Goal: Task Accomplishment & Management: Manage account settings

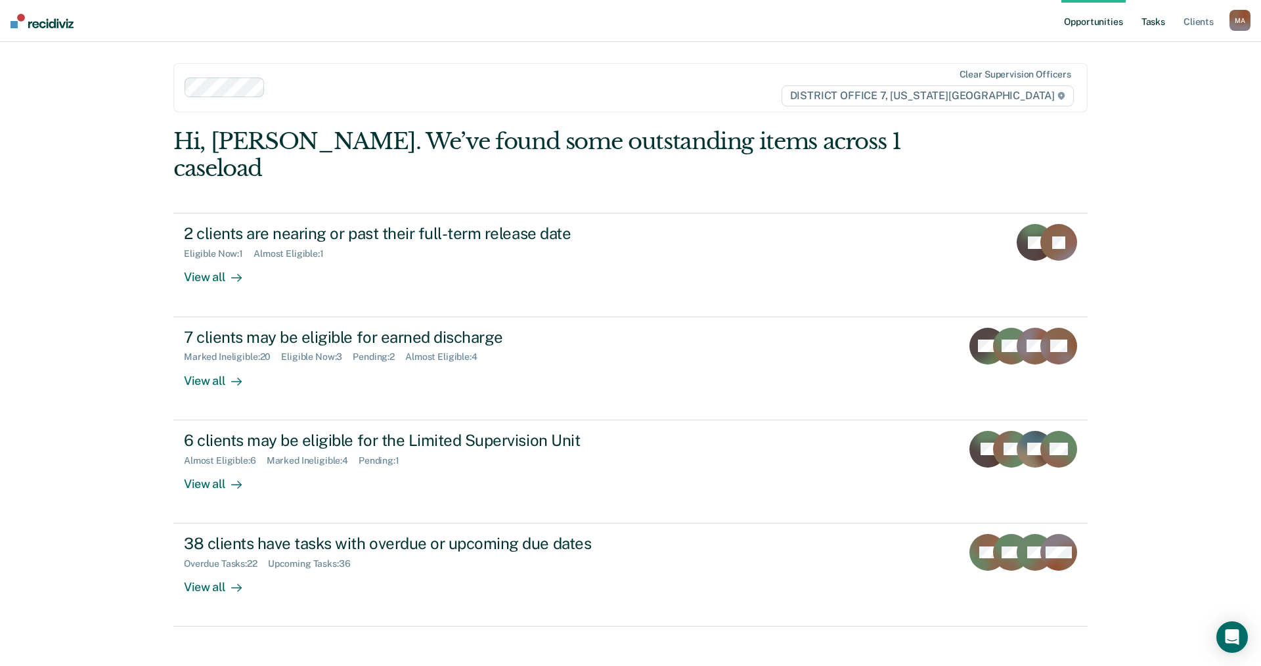
click at [1155, 21] on link "Tasks" at bounding box center [1153, 21] width 29 height 42
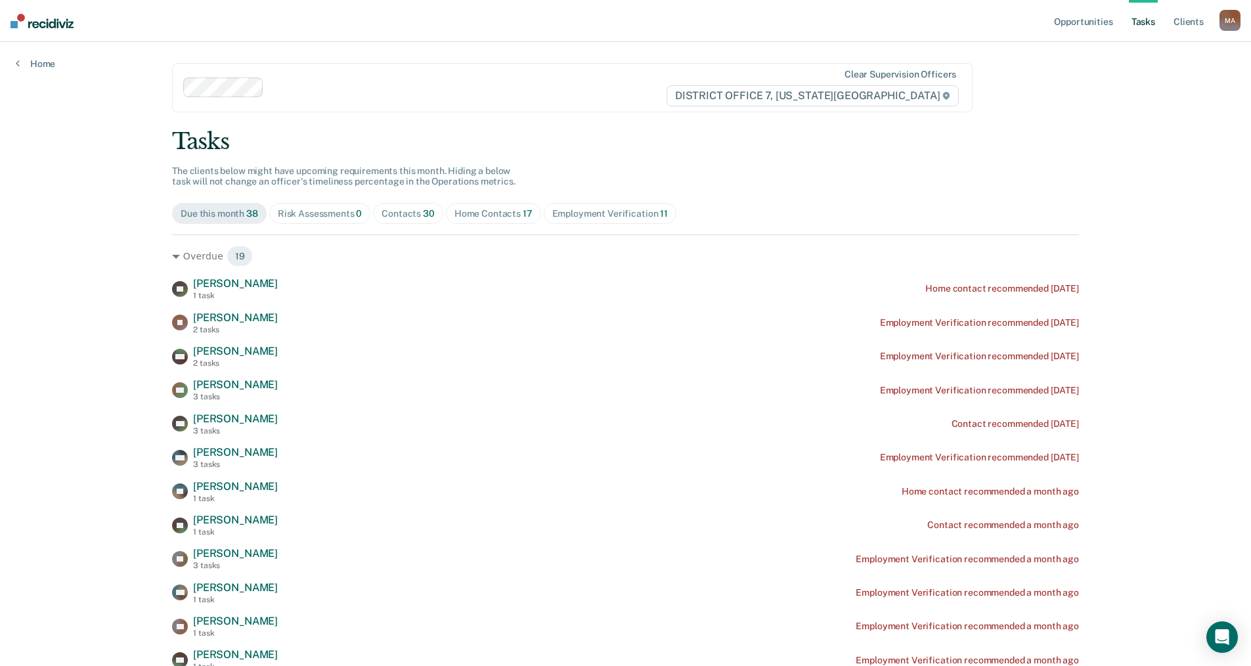
click at [402, 212] on div "Contacts 30" at bounding box center [408, 213] width 53 height 11
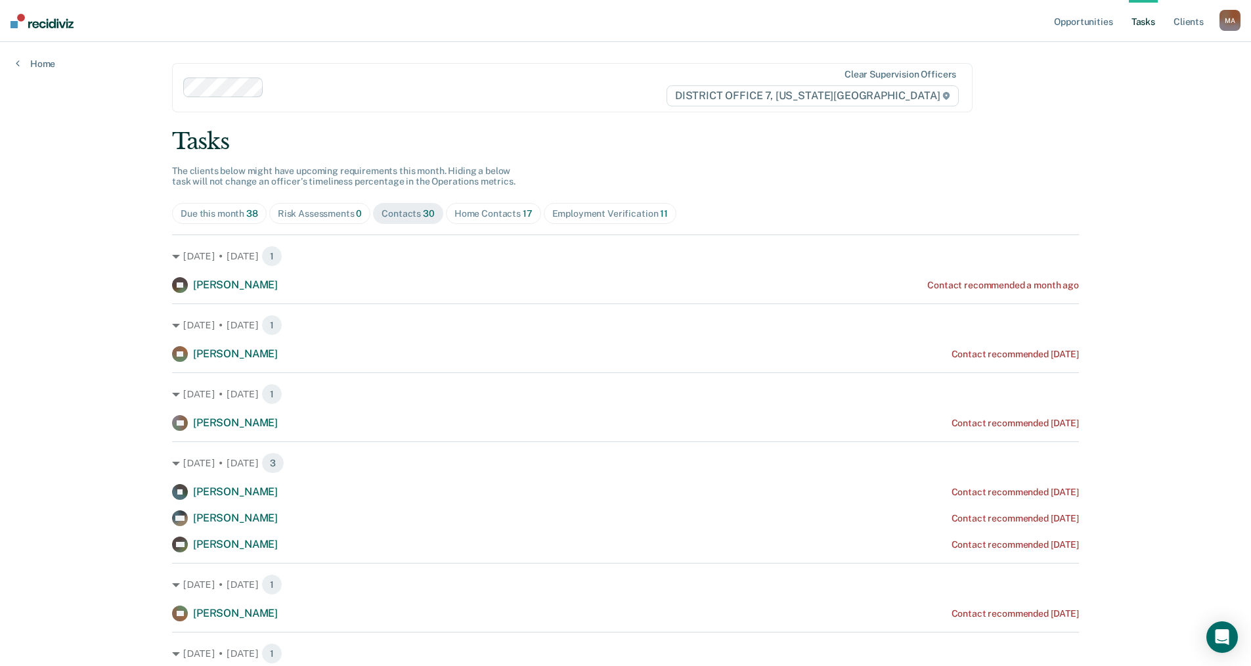
click at [460, 211] on div "Home Contacts 17" at bounding box center [493, 213] width 78 height 11
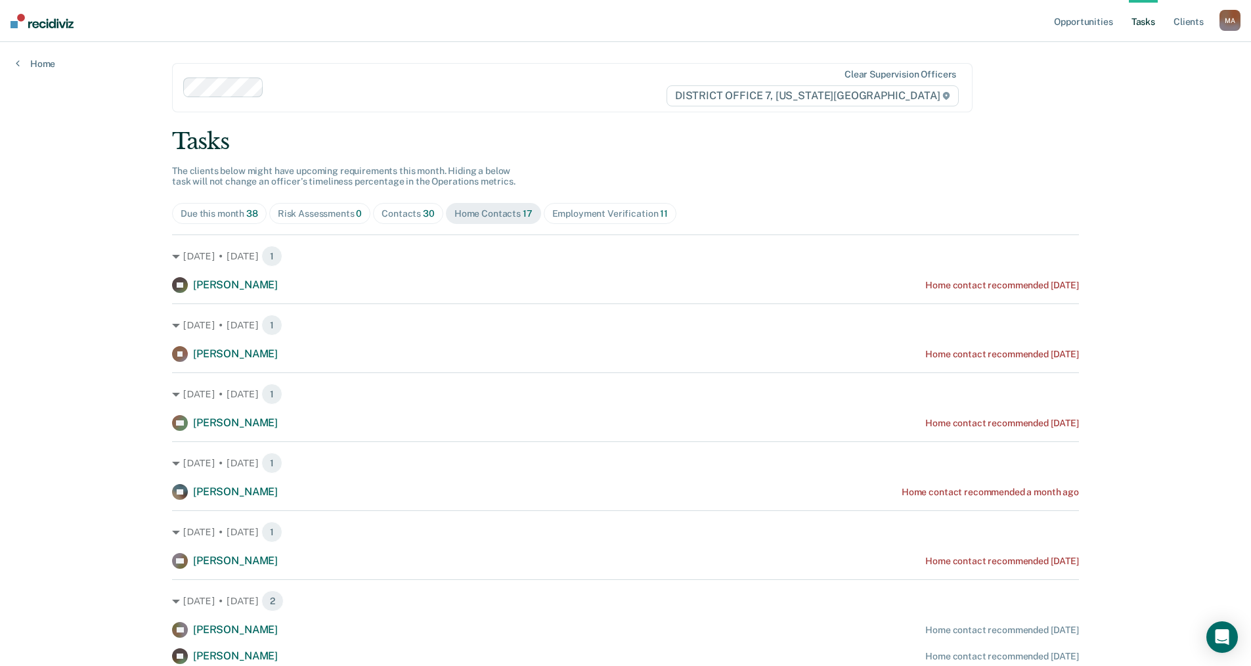
click at [411, 208] on div "Contacts 30" at bounding box center [408, 213] width 53 height 11
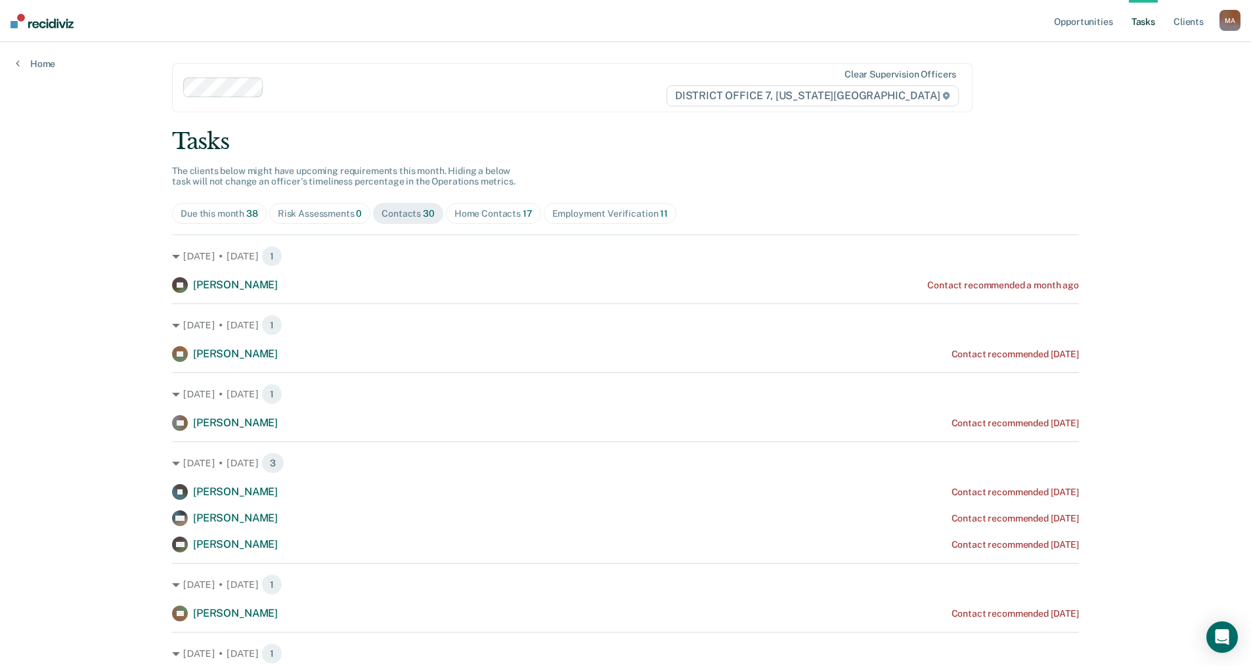
drag, startPoint x: 75, startPoint y: 265, endPoint x: 75, endPoint y: 285, distance: 20.4
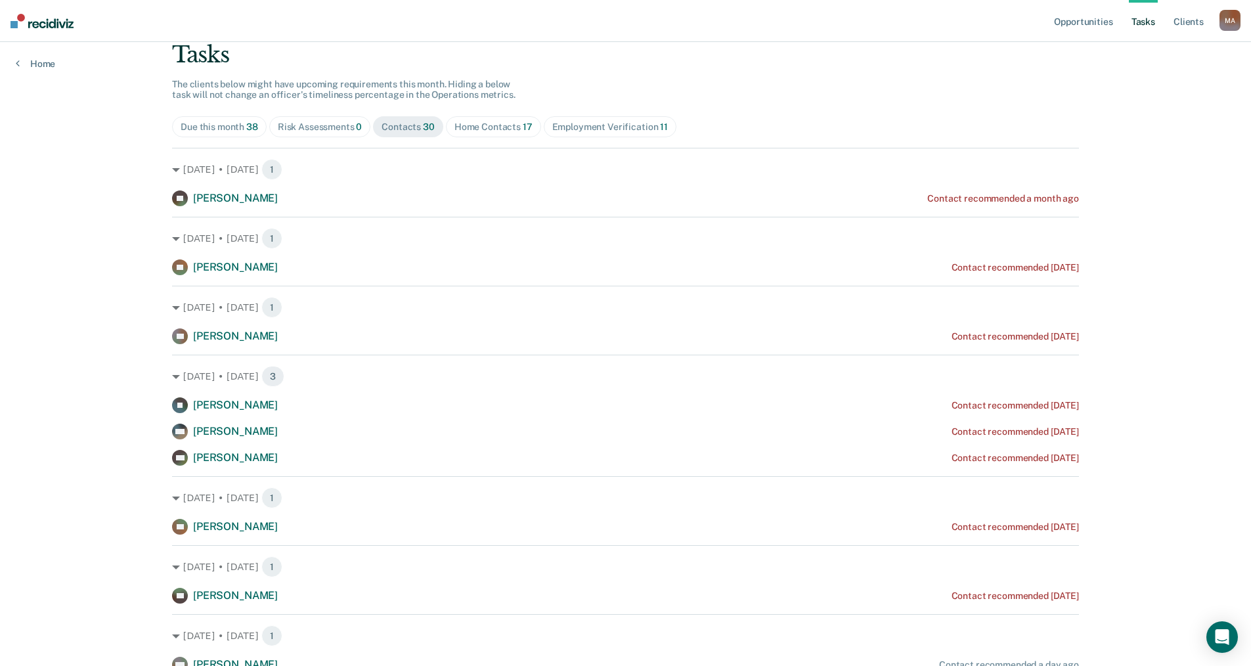
scroll to position [197, 0]
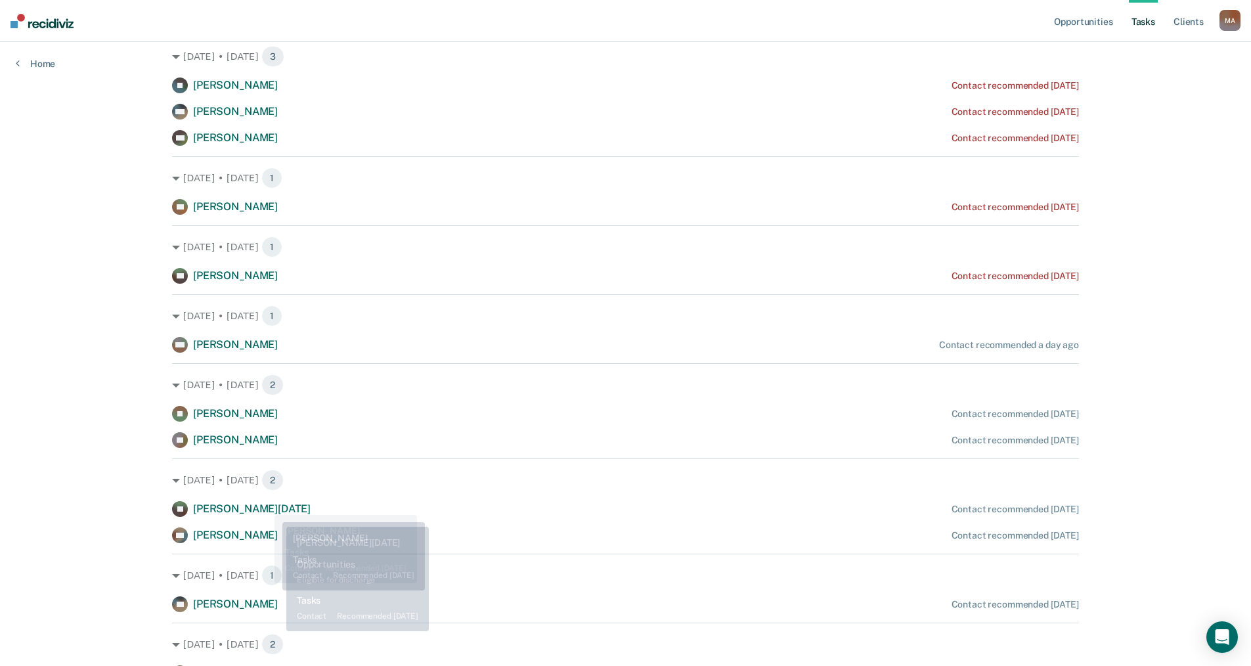
scroll to position [525, 0]
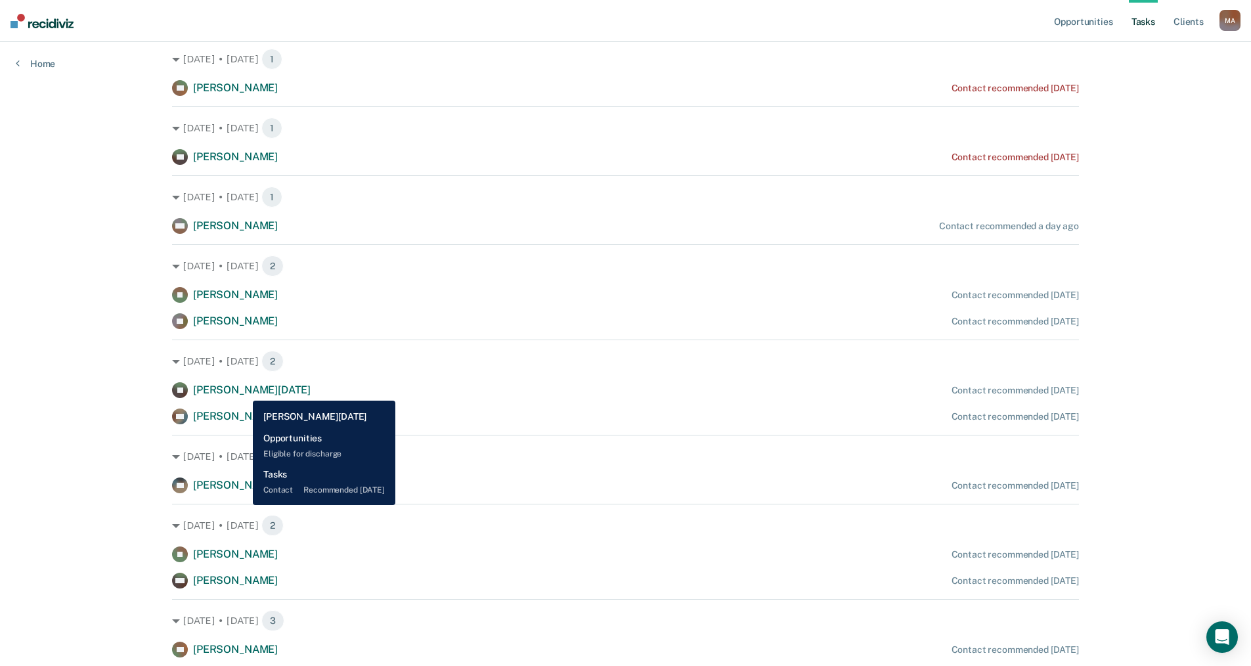
click at [243, 391] on span "[PERSON_NAME][DATE]" at bounding box center [252, 390] width 118 height 12
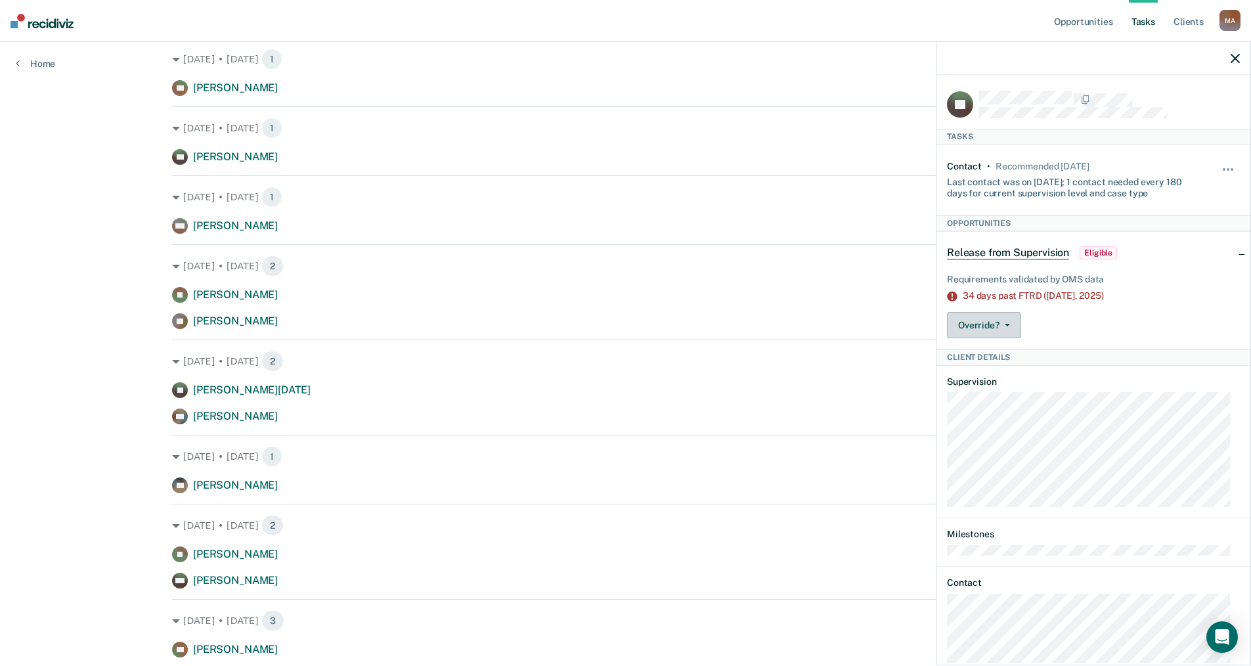
click at [1008, 324] on icon "button" at bounding box center [1007, 325] width 5 height 3
click at [1000, 378] on button "[PERSON_NAME]" at bounding box center [1010, 377] width 127 height 21
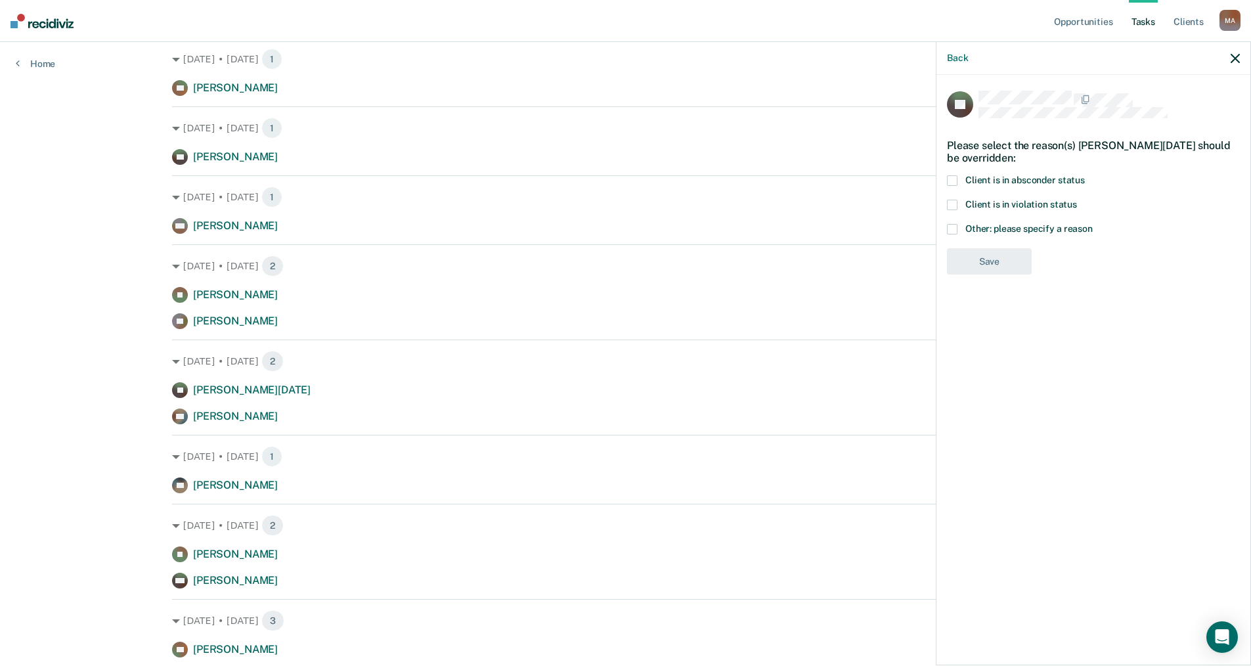
click at [952, 229] on span at bounding box center [952, 229] width 11 height 11
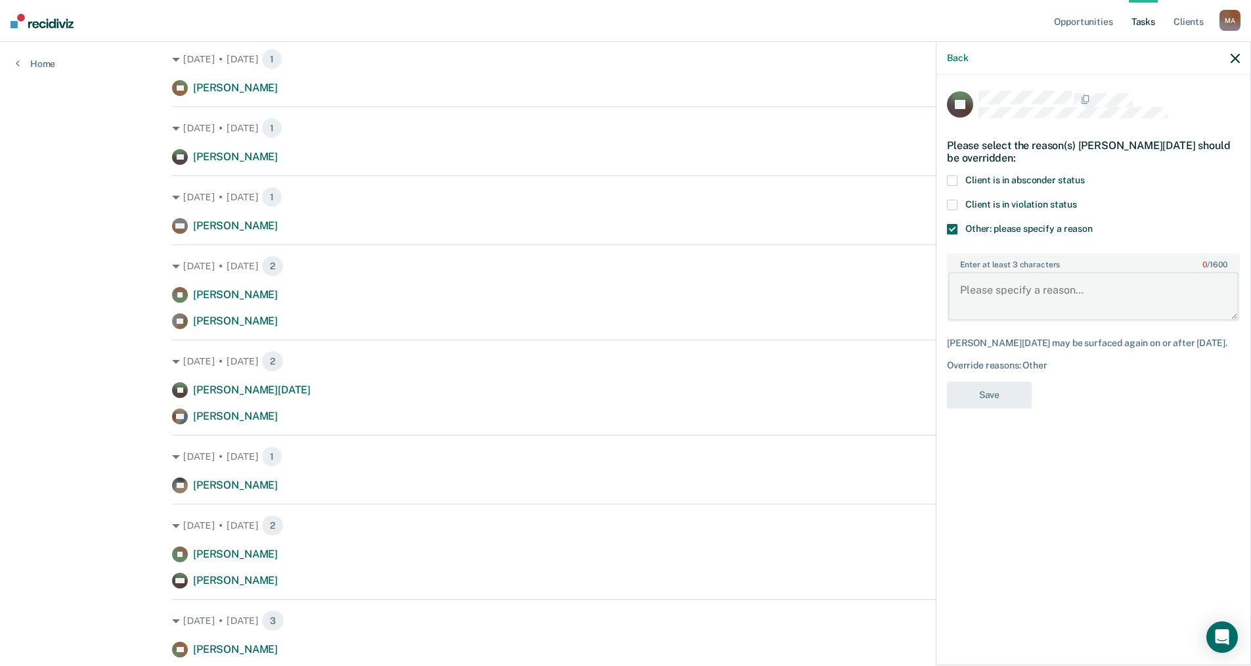
click at [1000, 301] on textarea "Enter at least 3 characters 0 / 1600" at bounding box center [1093, 296] width 290 height 49
type textarea "Client is in jail and his full term date has passed."
click at [1000, 408] on button "Save" at bounding box center [989, 395] width 85 height 27
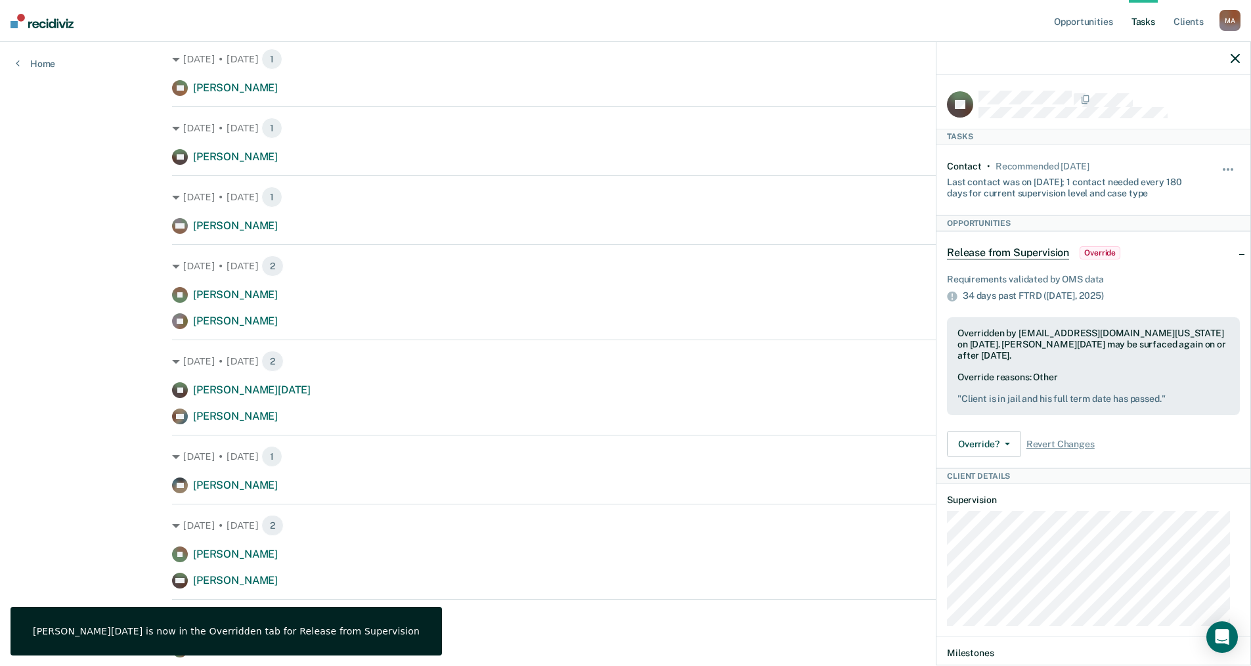
click at [91, 413] on div "Opportunities Tasks Client s [PERSON_NAME], [PERSON_NAME] Profile How it works …" at bounding box center [625, 413] width 1251 height 1876
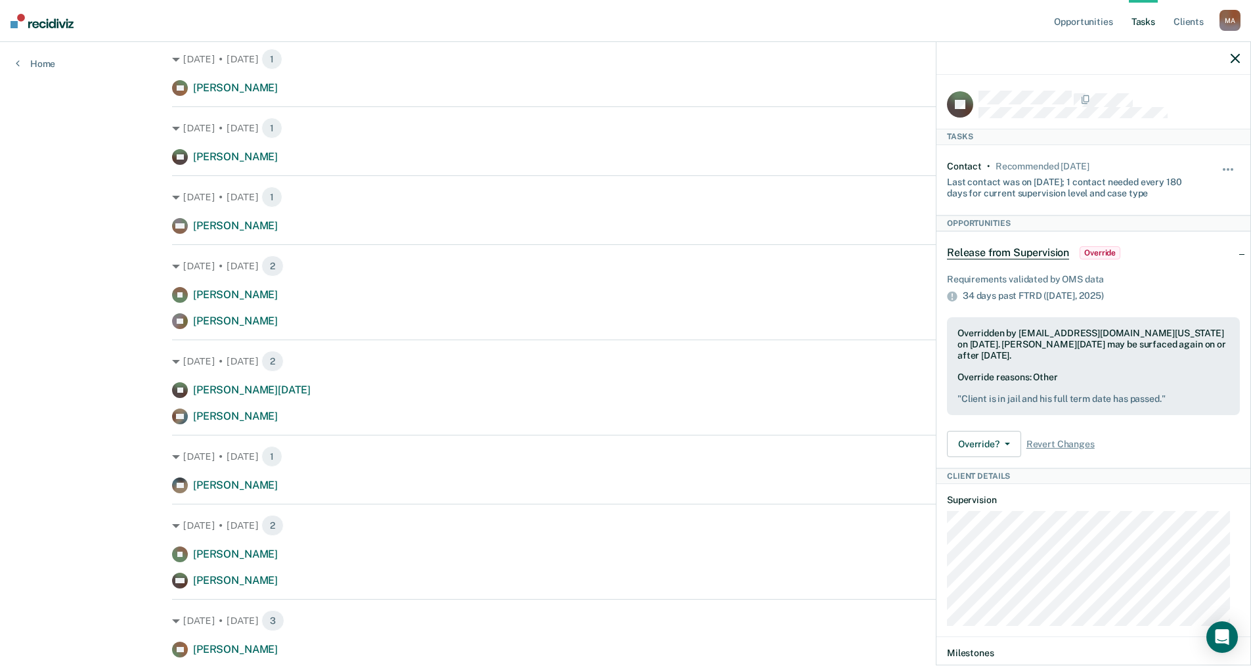
click at [1233, 60] on icon "button" at bounding box center [1235, 58] width 9 height 9
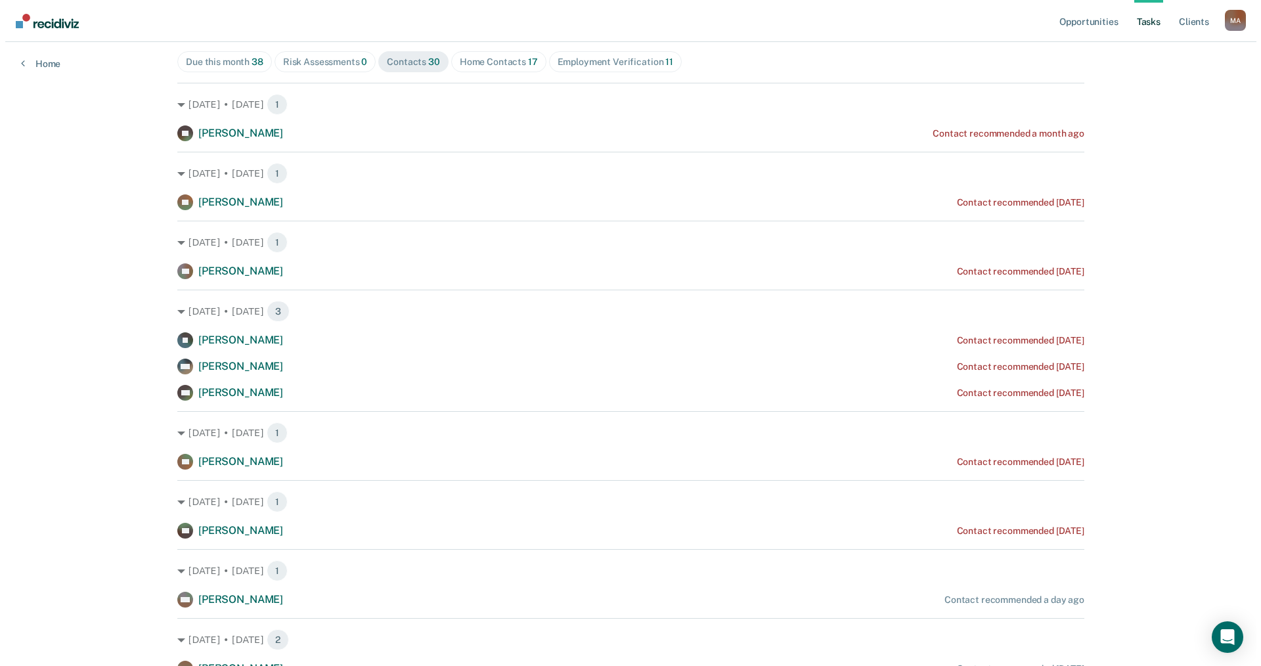
scroll to position [0, 0]
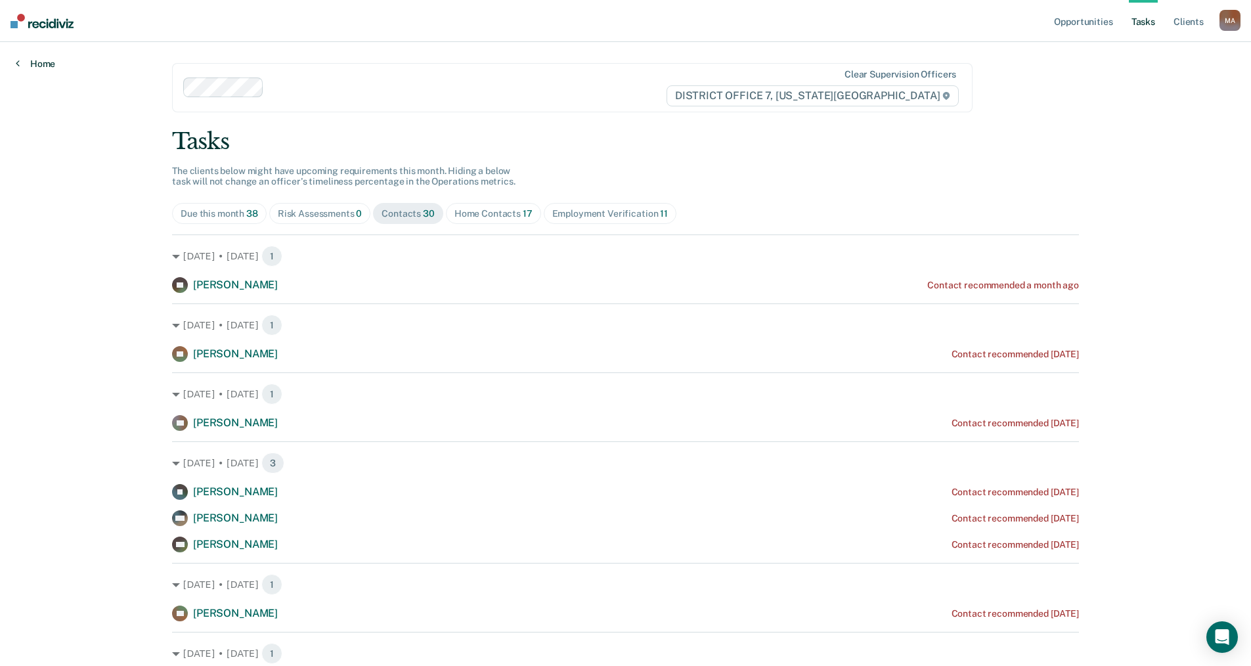
click at [39, 67] on link "Home" at bounding box center [35, 64] width 39 height 12
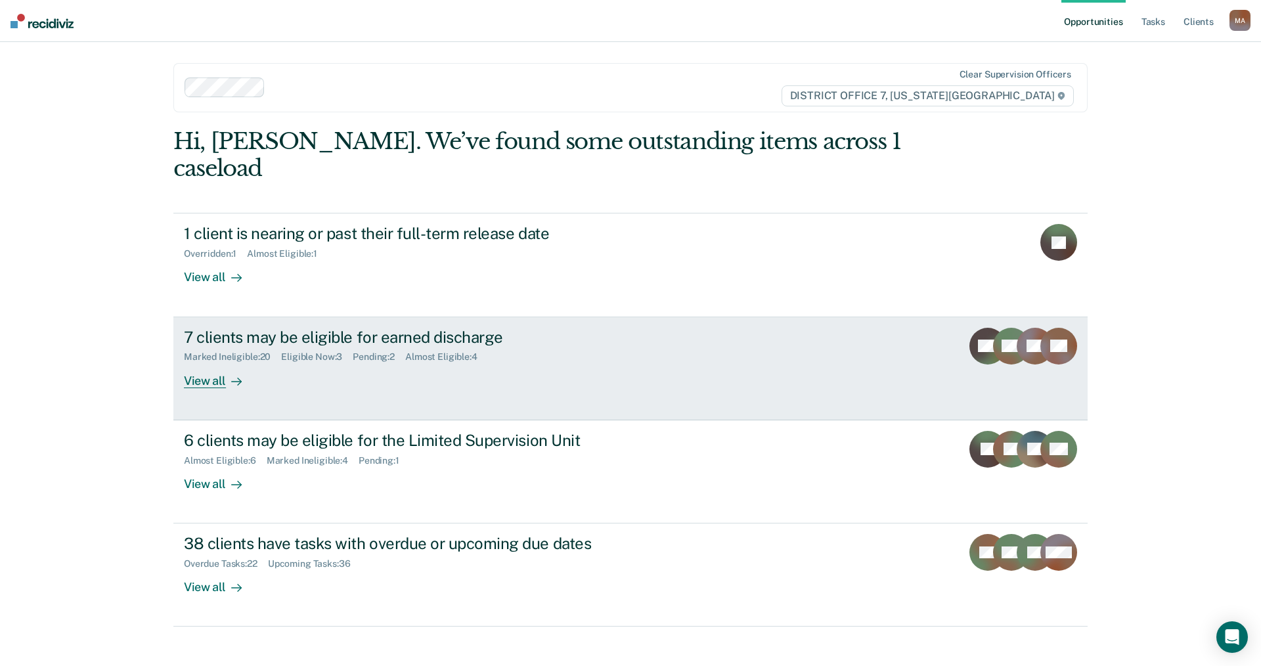
click at [209, 364] on link "7 clients may be eligible for earned discharge Marked Ineligible : 20 Eligible …" at bounding box center [630, 368] width 914 height 103
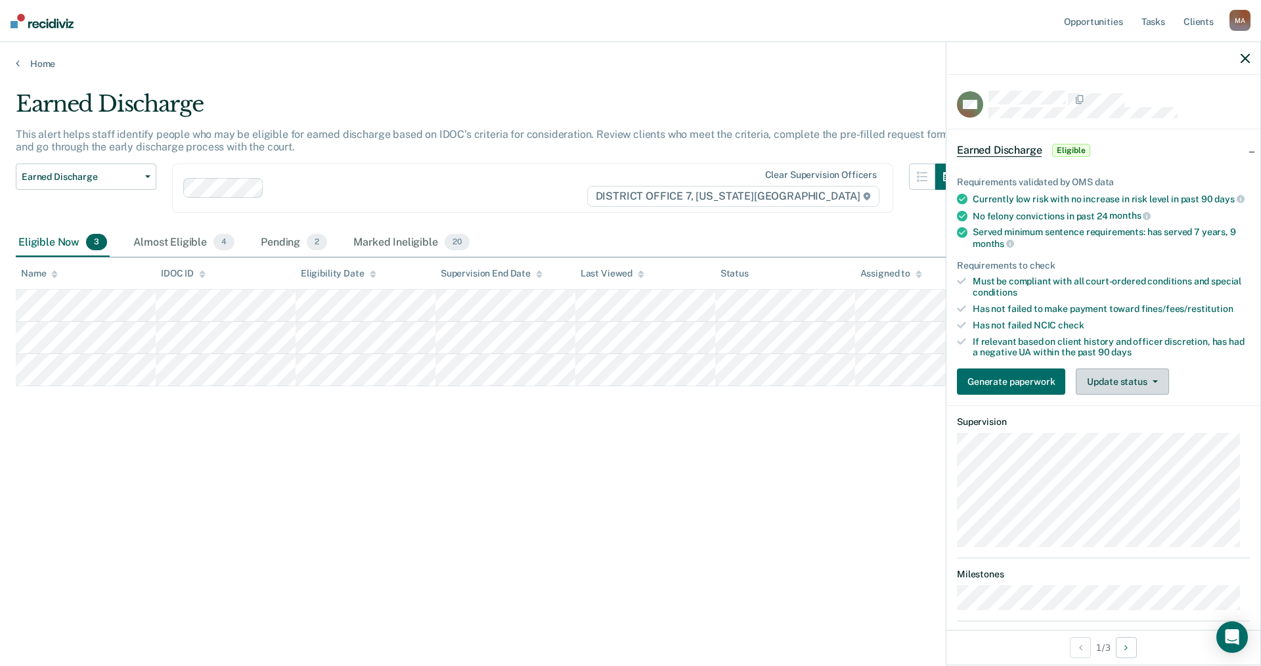
click at [1144, 392] on button "Update status" at bounding box center [1122, 381] width 93 height 26
click at [1137, 443] on button "Mark Ineligible" at bounding box center [1139, 434] width 127 height 21
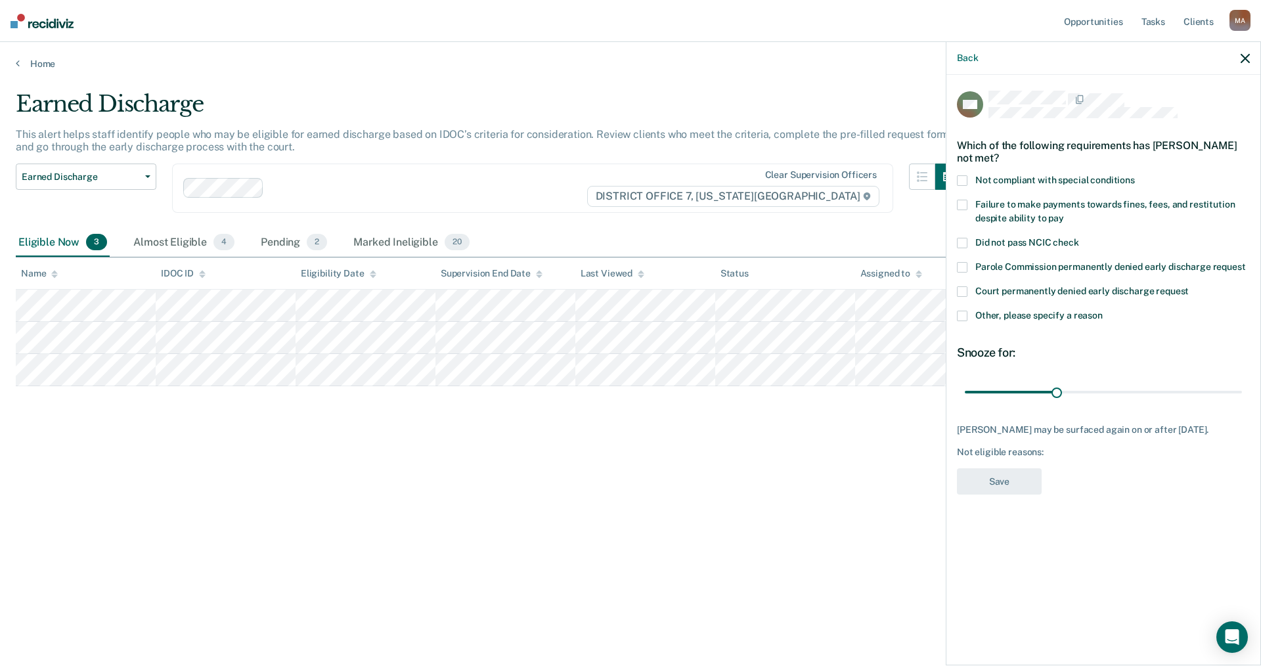
click at [965, 313] on span at bounding box center [962, 316] width 11 height 11
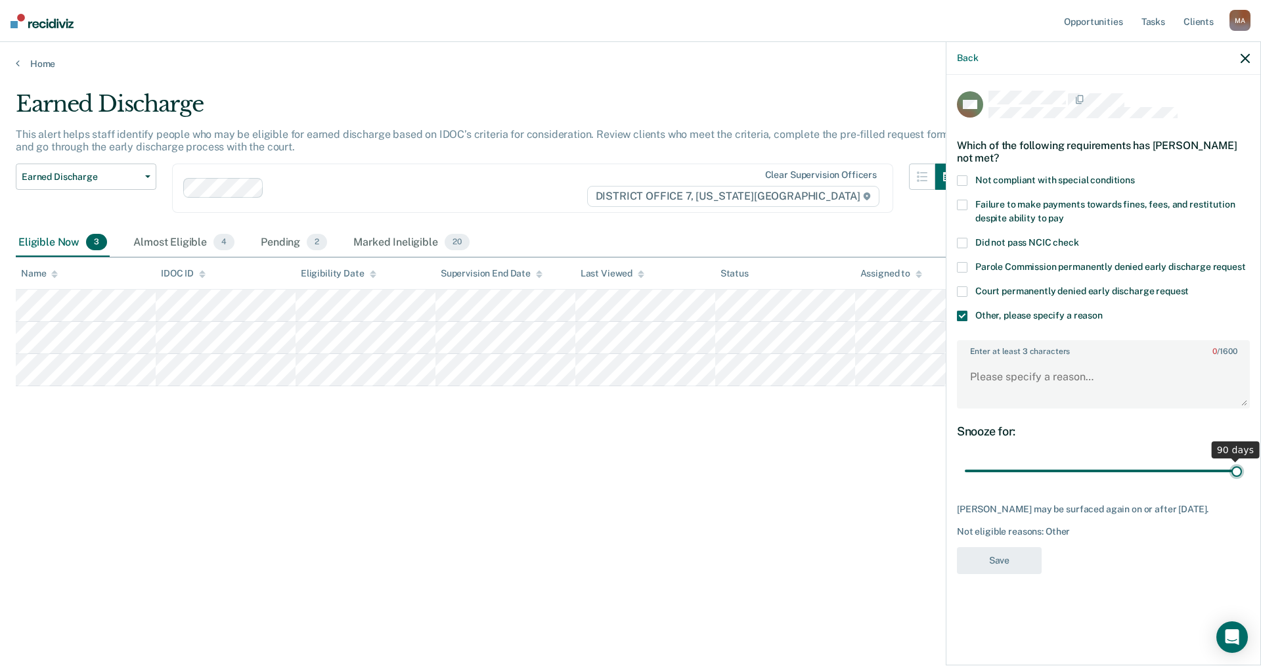
drag, startPoint x: 1057, startPoint y: 468, endPoint x: 1253, endPoint y: 480, distance: 196.8
type input "90"
click at [1242, 480] on input "range" at bounding box center [1103, 471] width 277 height 23
click at [1034, 366] on textarea "Enter at least 3 characters 0 / 1600" at bounding box center [1103, 383] width 290 height 49
type textarea "SO on Parole."
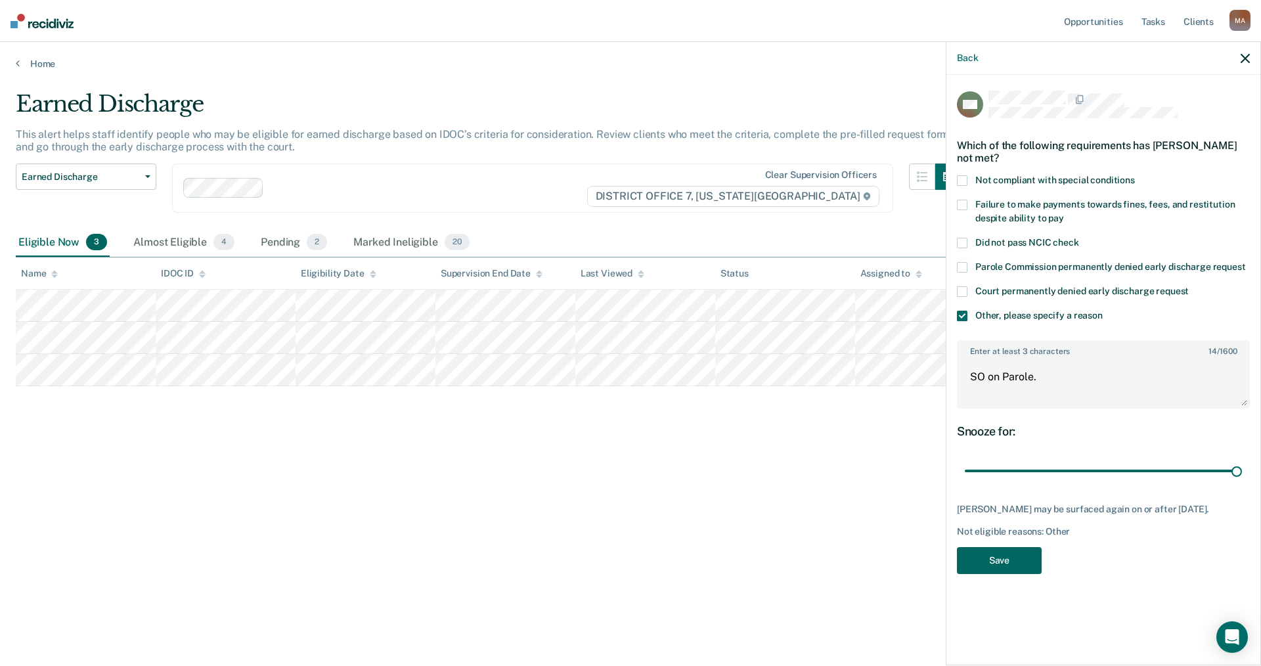
click at [1013, 553] on button "Save" at bounding box center [999, 560] width 85 height 27
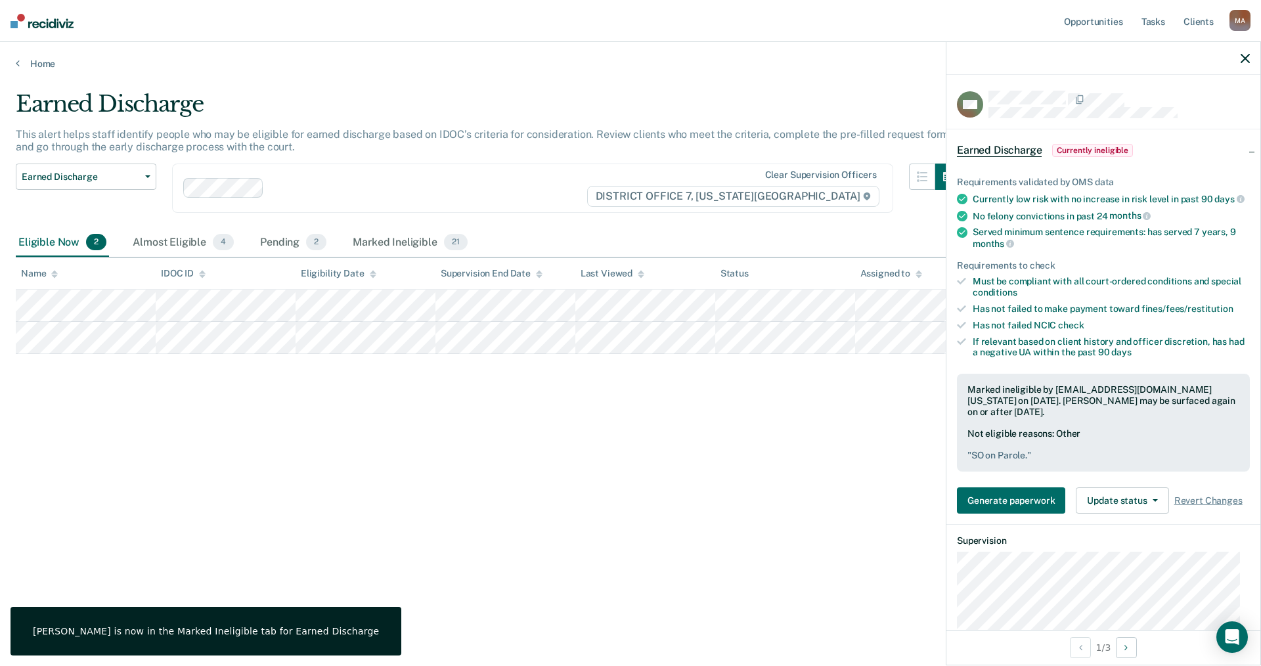
click at [93, 405] on div "Earned Discharge This alert helps staff identify people who may be eligible for…" at bounding box center [630, 329] width 1229 height 477
click at [1247, 59] on icon "button" at bounding box center [1245, 58] width 9 height 9
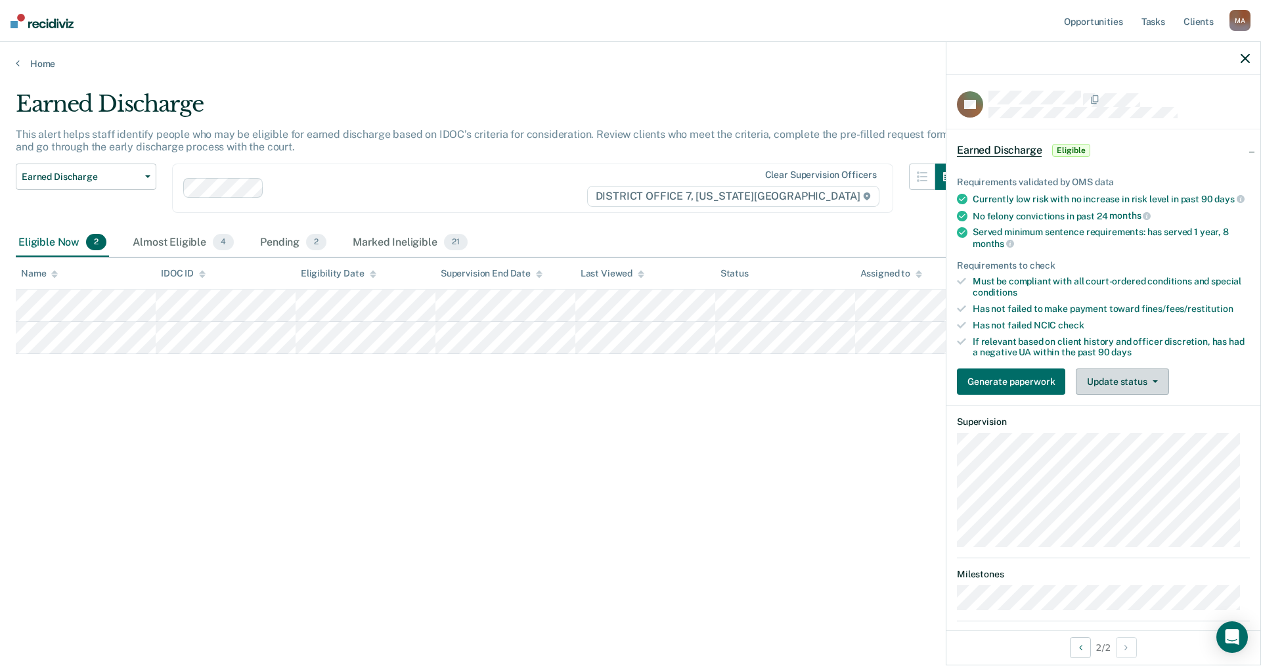
click at [1138, 393] on button "Update status" at bounding box center [1122, 381] width 93 height 26
click at [1145, 445] on button "Mark Ineligible" at bounding box center [1139, 434] width 127 height 21
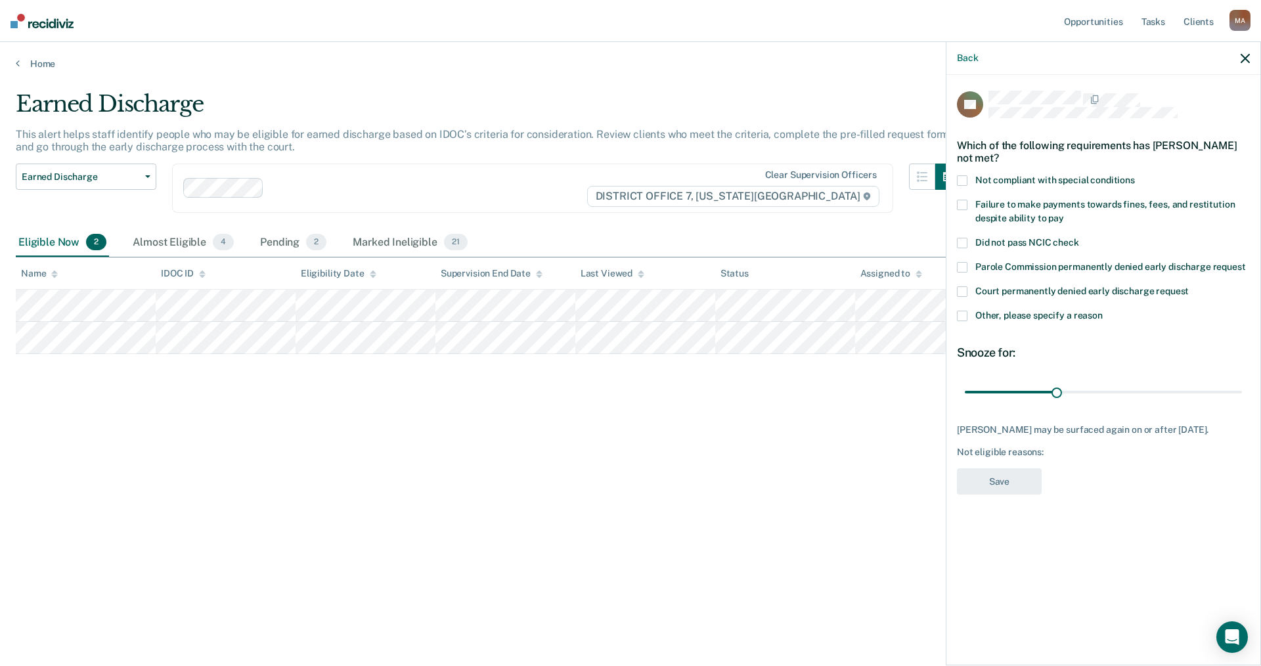
click at [963, 204] on span at bounding box center [962, 205] width 11 height 11
click at [1015, 489] on button "Save" at bounding box center [999, 481] width 85 height 27
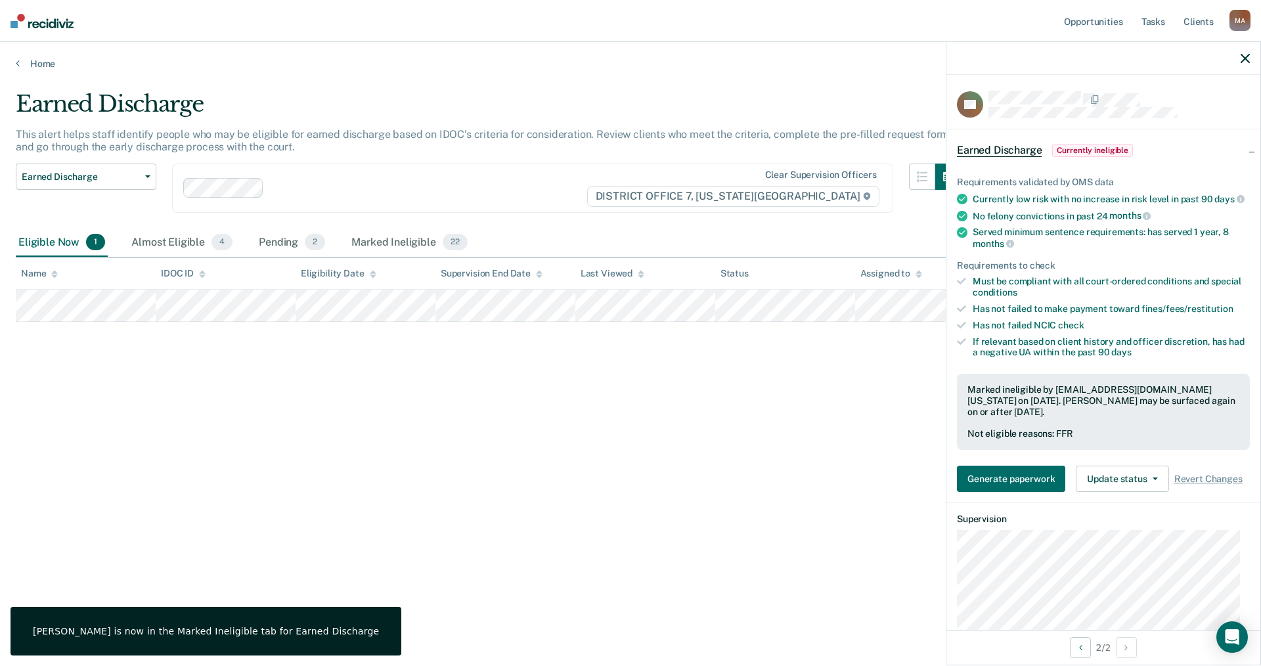
drag, startPoint x: 259, startPoint y: 405, endPoint x: 253, endPoint y: 399, distance: 8.4
click at [254, 400] on div "Earned Discharge This alert helps staff identify people who may be eligible for…" at bounding box center [630, 329] width 1229 height 477
drag, startPoint x: 1247, startPoint y: 56, endPoint x: 1069, endPoint y: 89, distance: 181.0
click at [1246, 56] on icon "button" at bounding box center [1245, 58] width 9 height 9
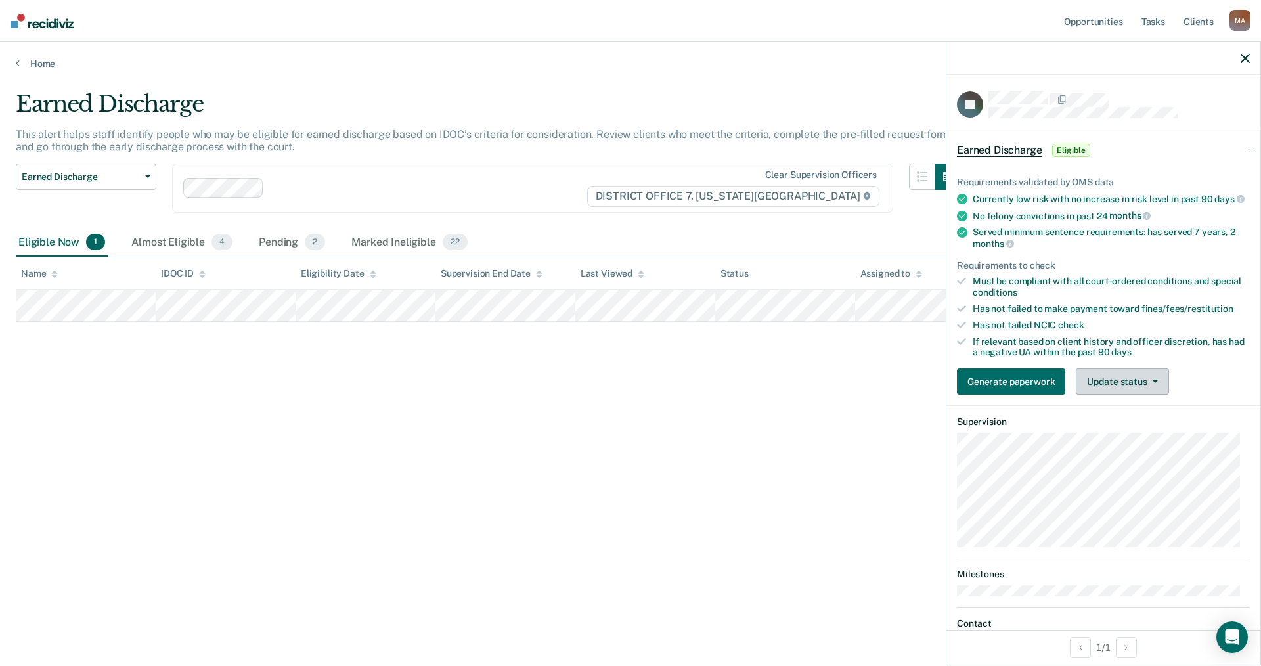
click at [1142, 395] on button "Update status" at bounding box center [1122, 381] width 93 height 26
click at [1131, 444] on button "Mark Ineligible" at bounding box center [1139, 434] width 127 height 21
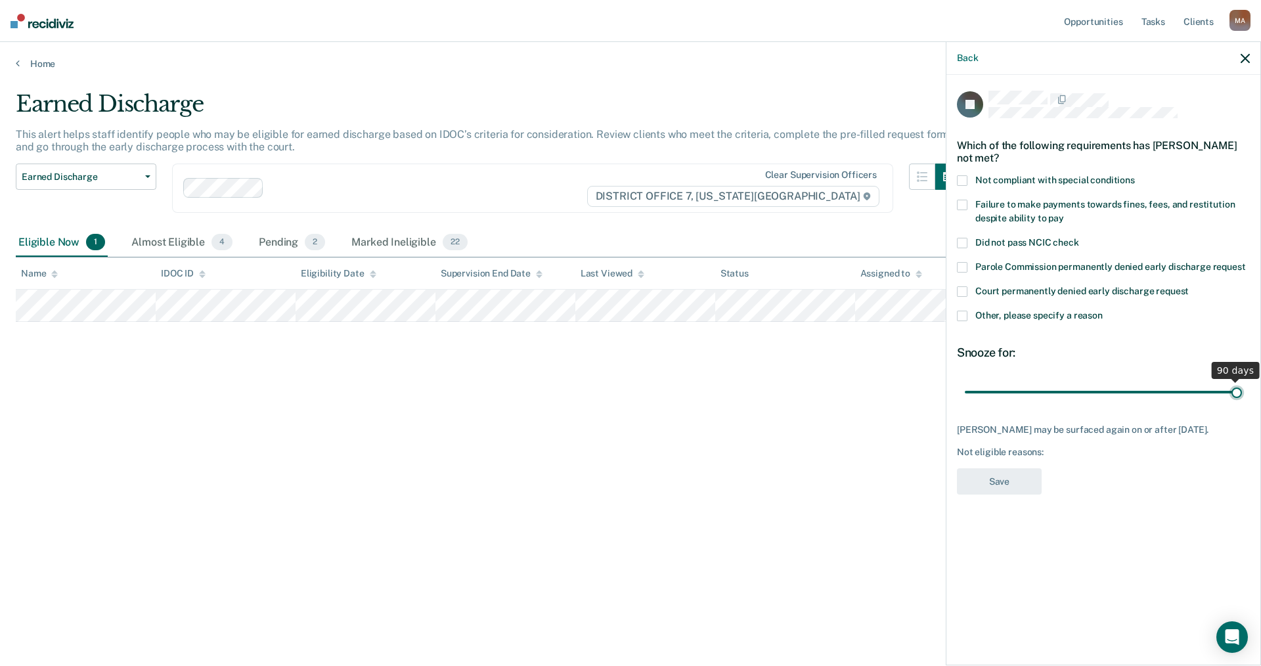
drag, startPoint x: 1057, startPoint y: 387, endPoint x: 1254, endPoint y: 383, distance: 197.7
type input "90"
click at [1242, 383] on input "range" at bounding box center [1103, 391] width 277 height 23
click at [963, 313] on span at bounding box center [962, 316] width 11 height 11
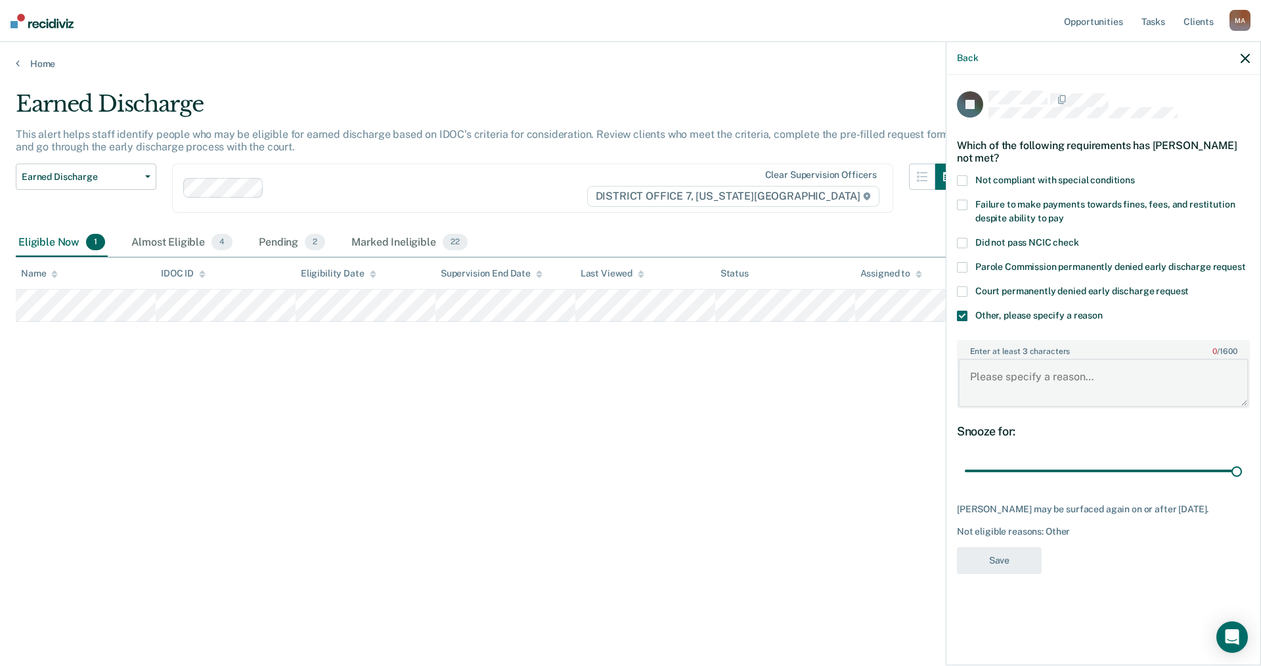
drag, startPoint x: 1043, startPoint y: 385, endPoint x: 1055, endPoint y: 377, distance: 14.8
click at [1045, 383] on textarea "Enter at least 3 characters 0 / 1600" at bounding box center [1103, 383] width 290 height 49
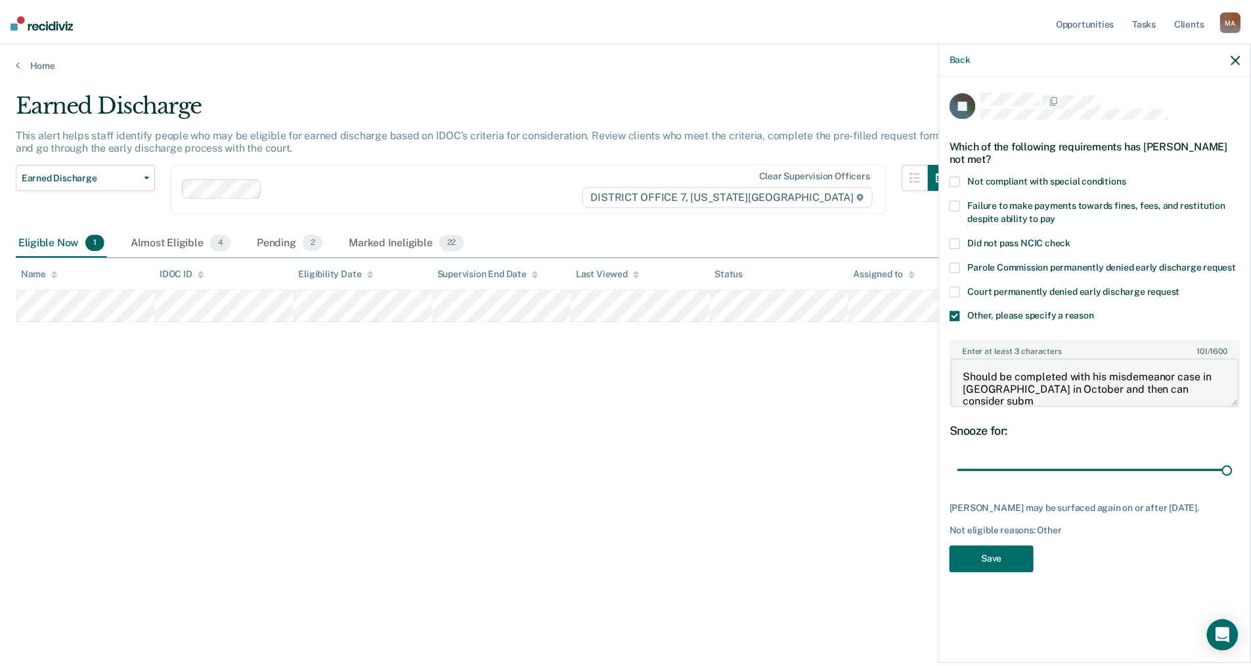
scroll to position [2, 0]
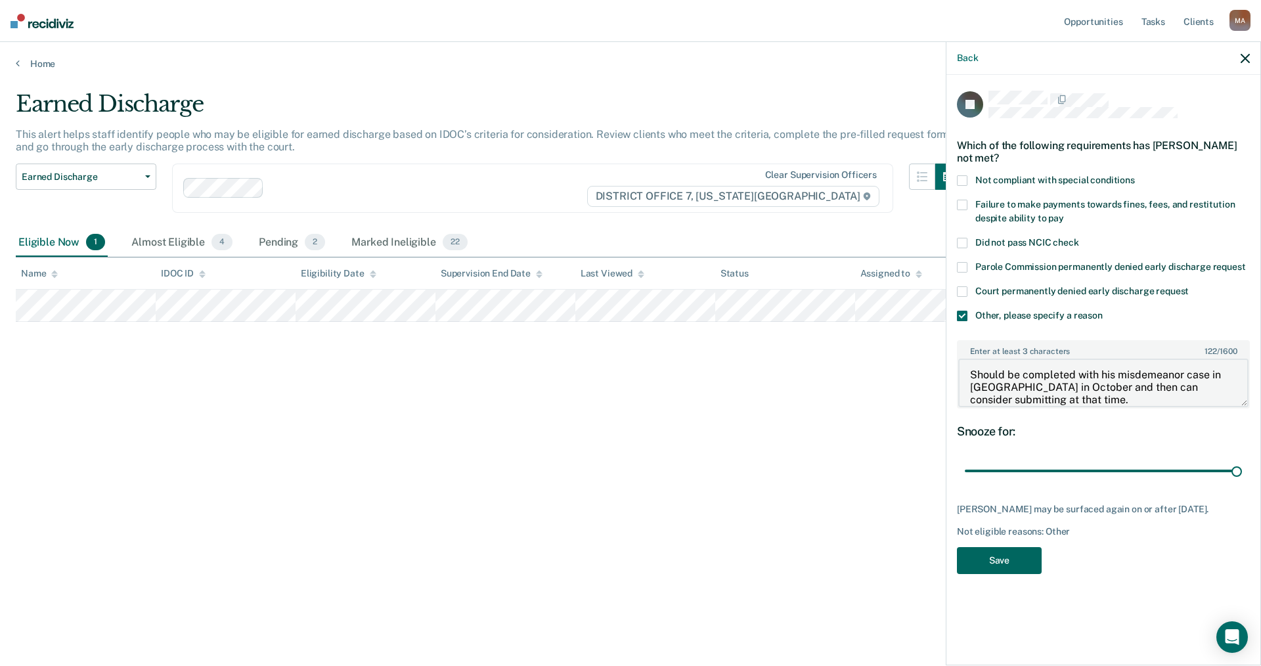
type textarea "Should be completed with his misdemeanor case in [GEOGRAPHIC_DATA] in October a…"
click at [999, 569] on button "Save" at bounding box center [999, 560] width 85 height 27
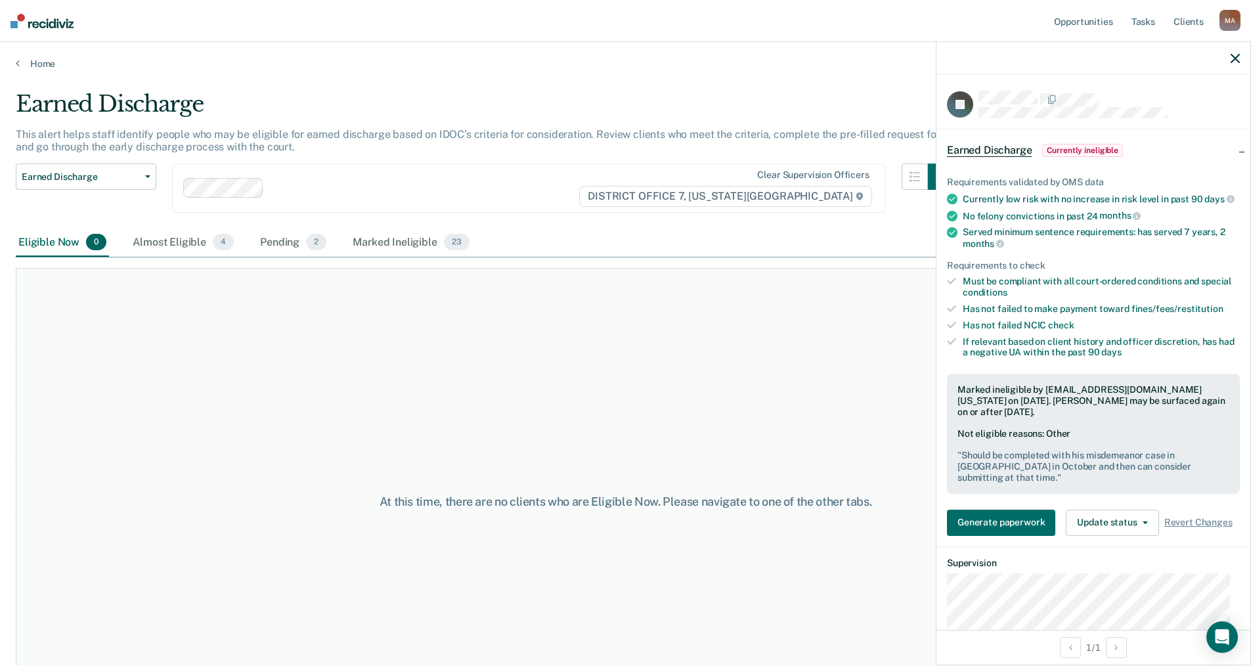
click at [1232, 56] on icon "button" at bounding box center [1235, 58] width 9 height 9
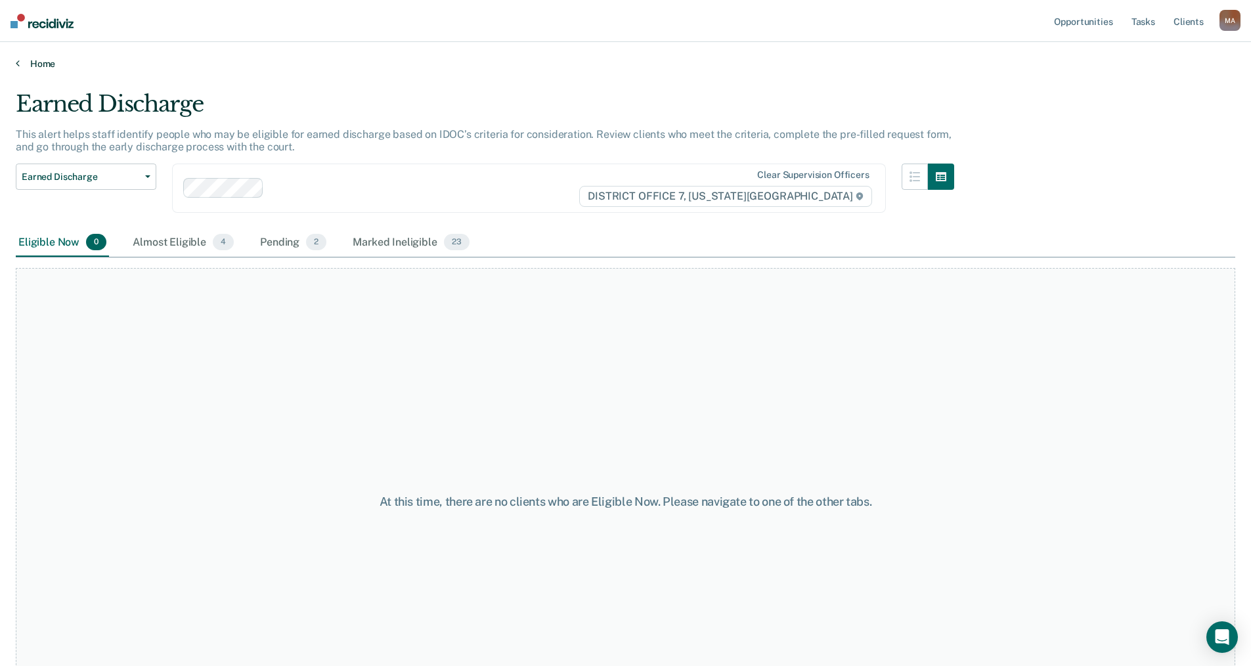
click at [35, 57] on div "Home" at bounding box center [625, 56] width 1251 height 28
click at [35, 65] on link "Home" at bounding box center [625, 64] width 1219 height 12
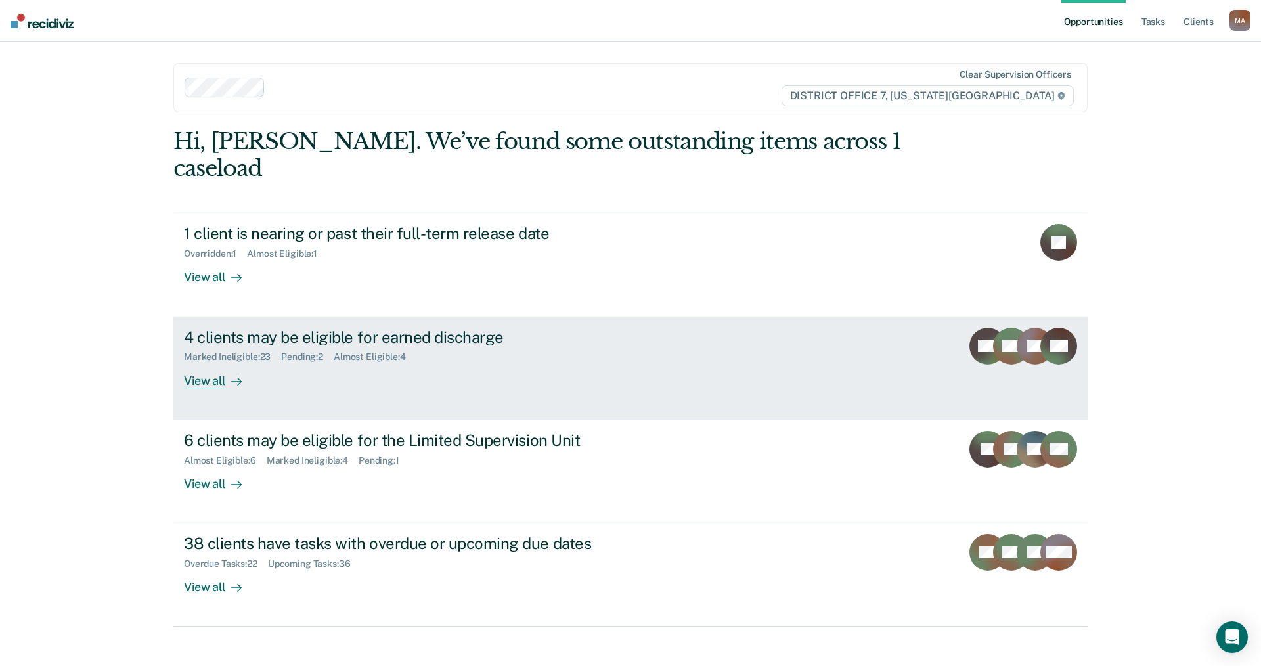
click at [211, 362] on div "View all" at bounding box center [221, 375] width 74 height 26
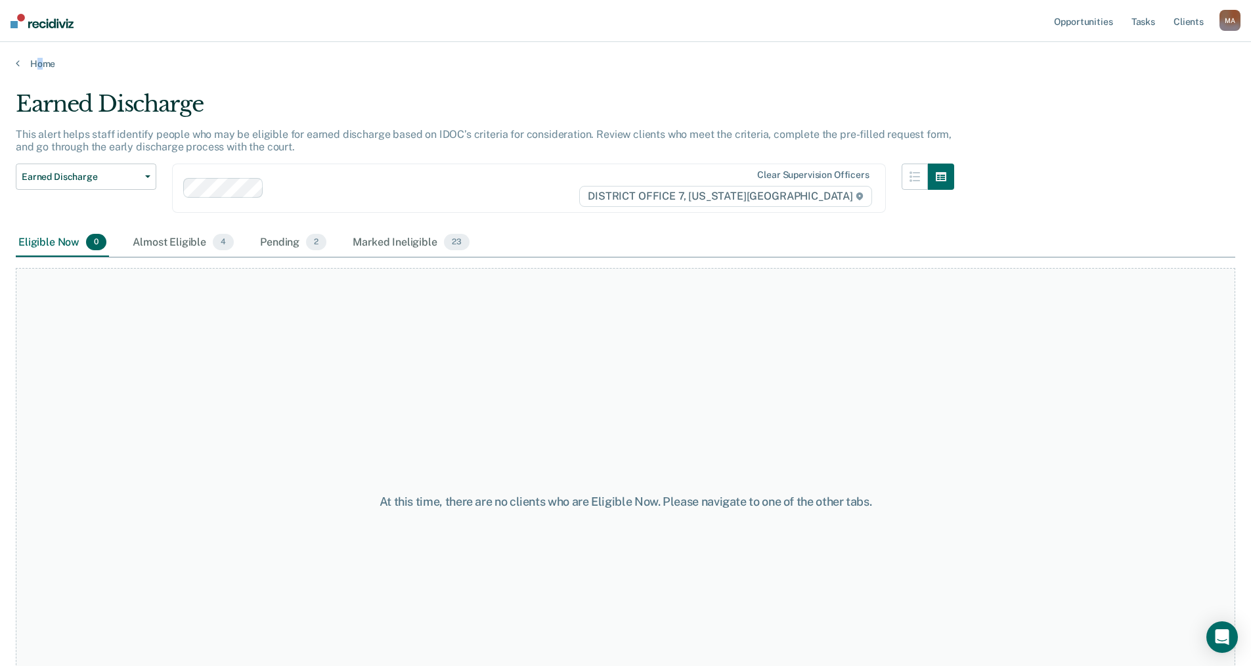
click at [39, 53] on div "Home" at bounding box center [625, 56] width 1251 height 28
click at [41, 58] on link "Home" at bounding box center [625, 64] width 1219 height 12
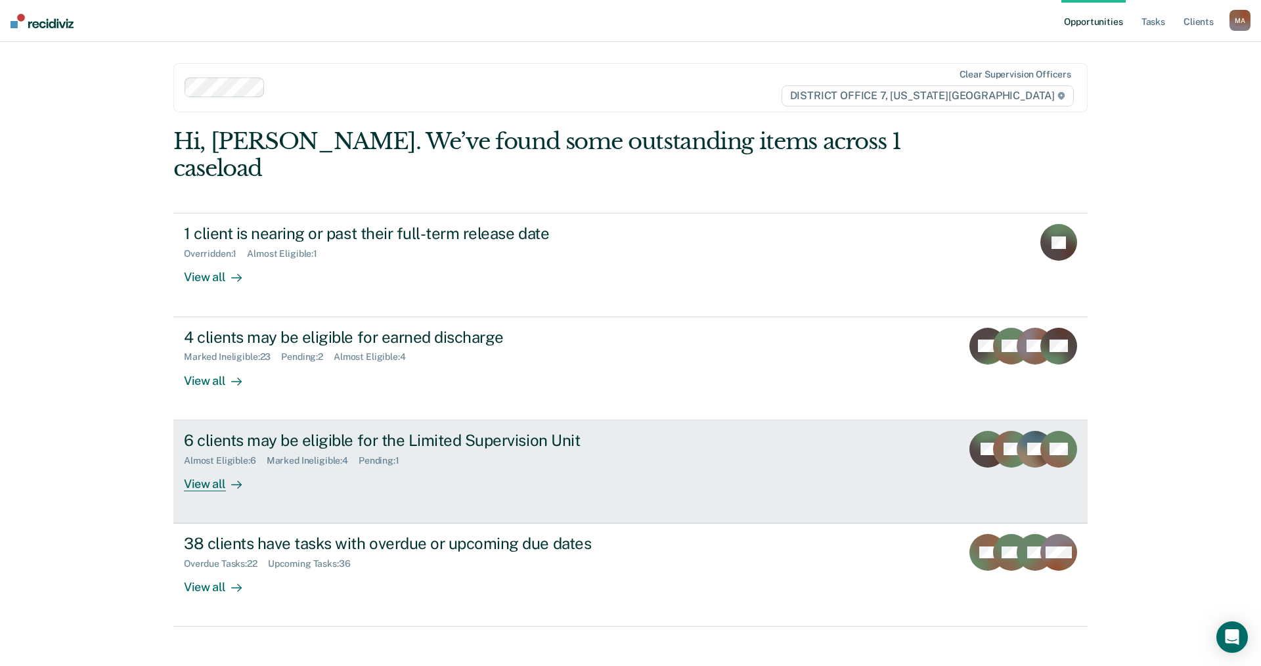
click at [226, 476] on div at bounding box center [234, 483] width 16 height 15
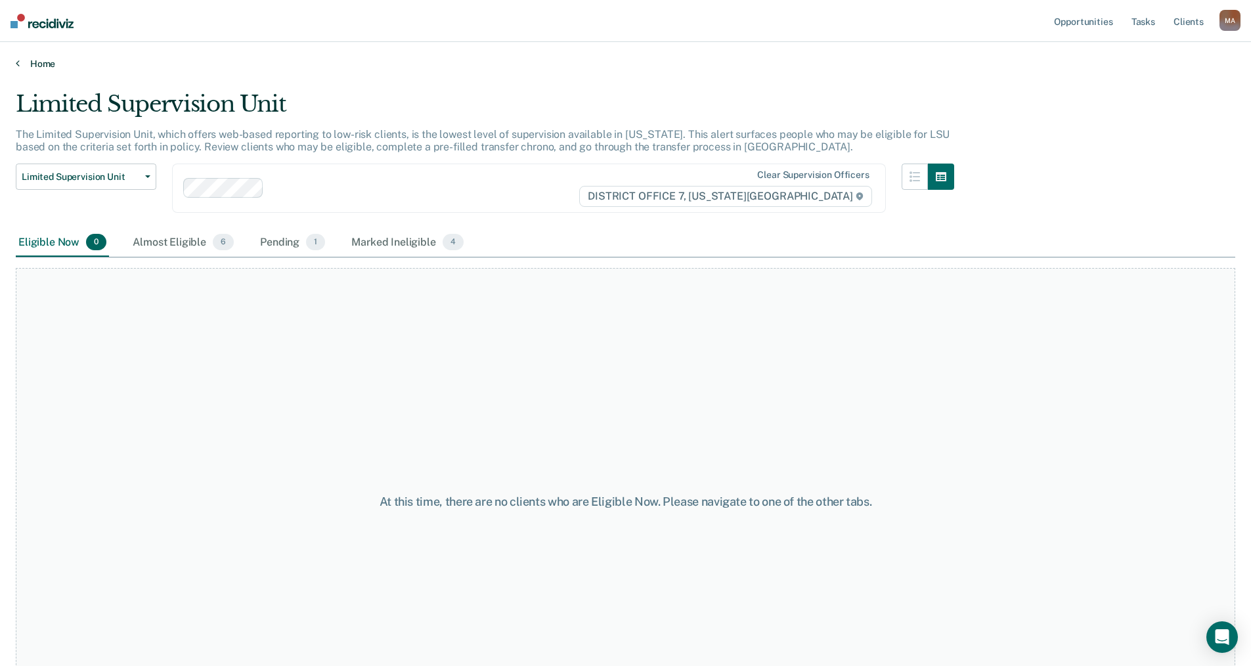
click at [41, 60] on link "Home" at bounding box center [625, 64] width 1219 height 12
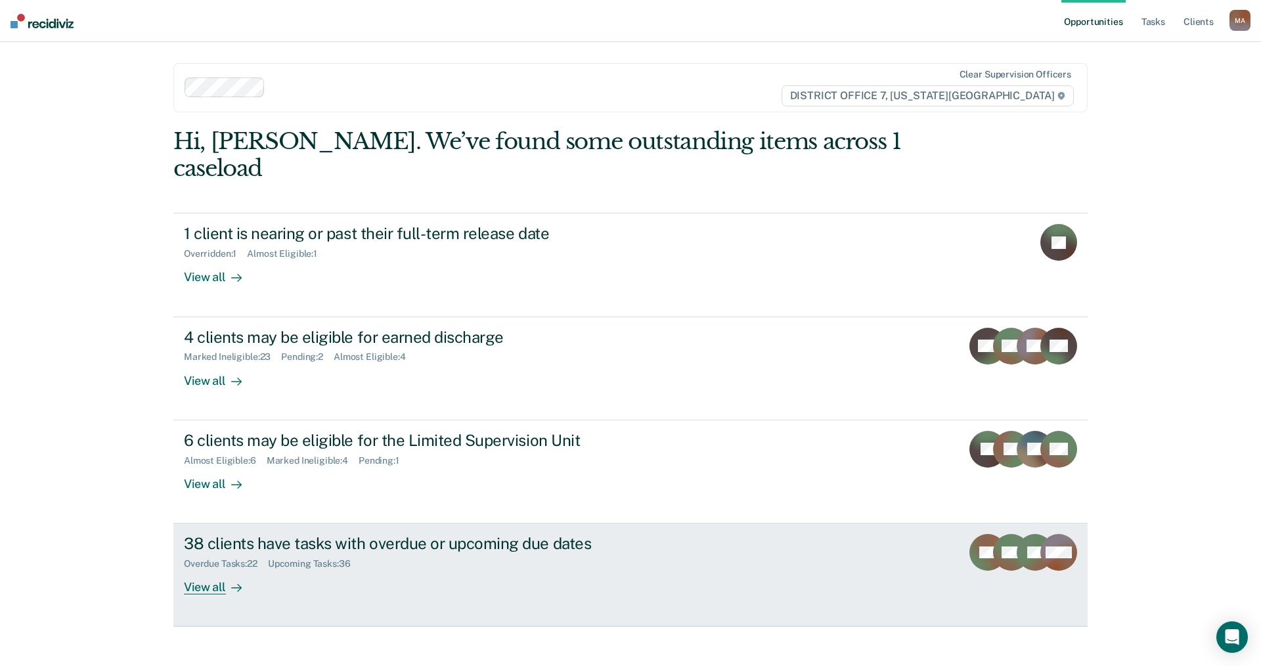
click at [211, 569] on div "View all" at bounding box center [221, 582] width 74 height 26
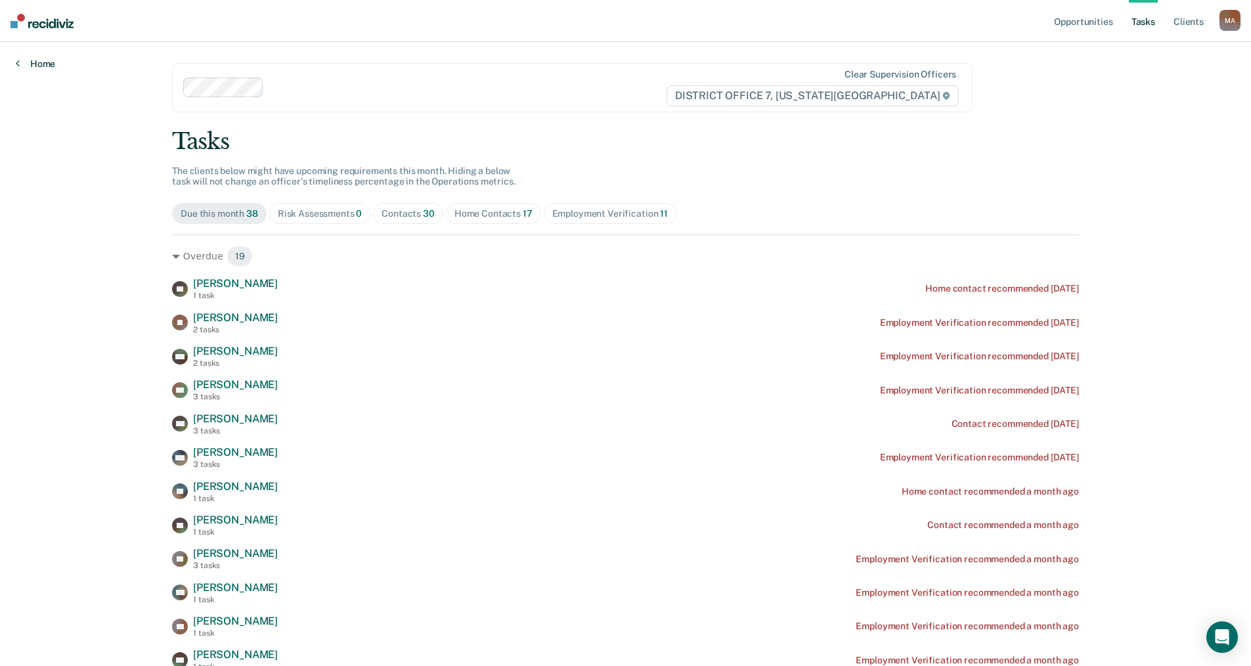
click at [43, 64] on link "Home" at bounding box center [35, 64] width 39 height 12
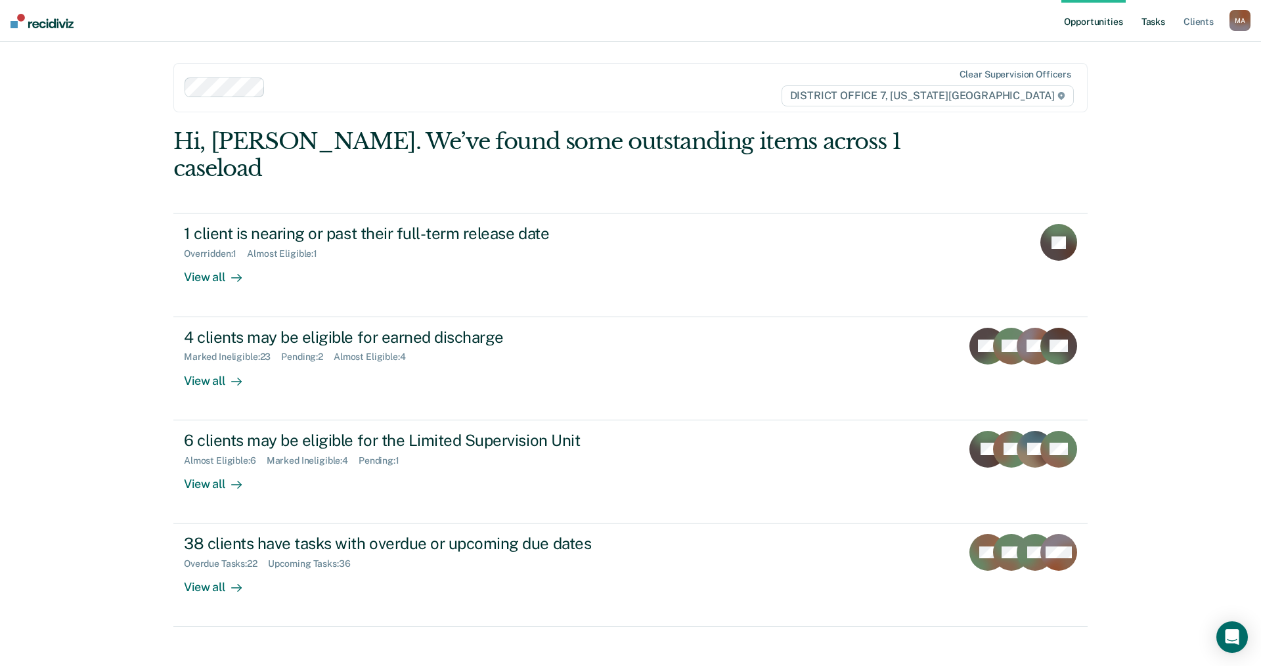
click at [1156, 23] on link "Tasks" at bounding box center [1153, 21] width 29 height 42
